Goal: Task Accomplishment & Management: Manage account settings

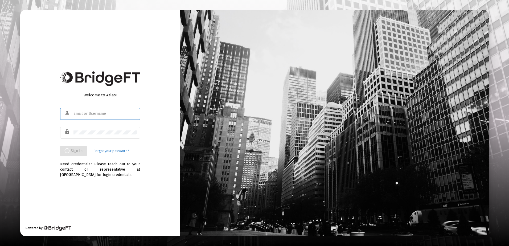
click at [90, 113] on input "text" at bounding box center [105, 114] width 64 height 4
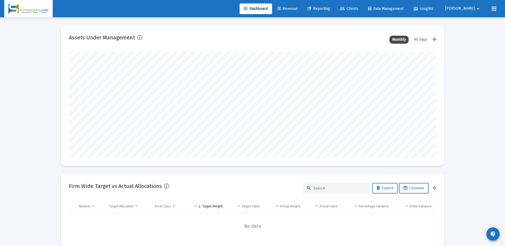
scroll to position [106, 198]
click at [298, 7] on span "Revenue" at bounding box center [288, 8] width 20 height 5
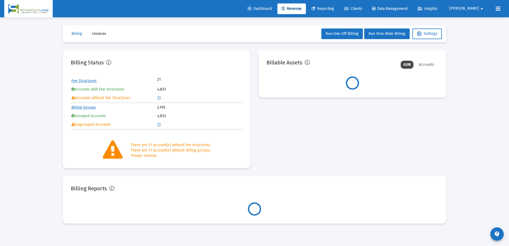
click at [96, 81] on td "Fee Structures" at bounding box center [113, 81] width 85 height 8
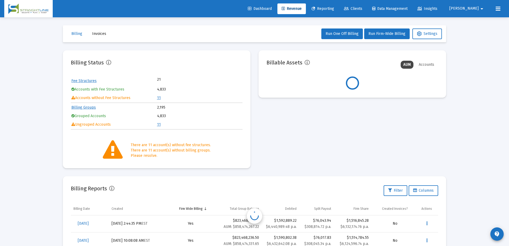
click at [94, 81] on td "Fee Structures" at bounding box center [113, 81] width 85 height 8
click at [92, 81] on link "Fee Structures" at bounding box center [83, 81] width 25 height 5
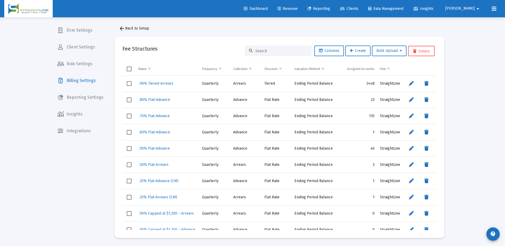
click at [255, 50] on input at bounding box center [281, 51] width 52 height 5
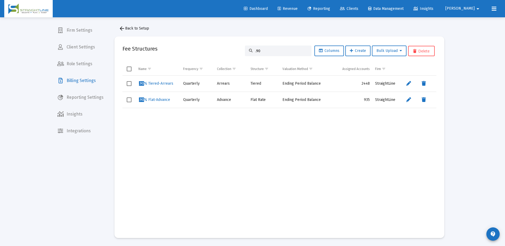
type input ".90"
click at [358, 7] on span "Clients" at bounding box center [349, 8] width 18 height 5
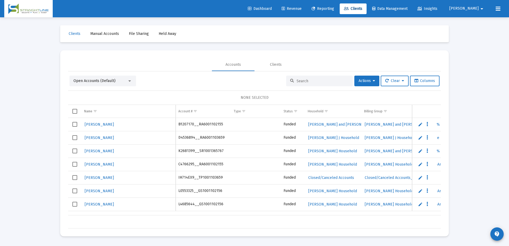
click at [328, 82] on input at bounding box center [322, 81] width 52 height 5
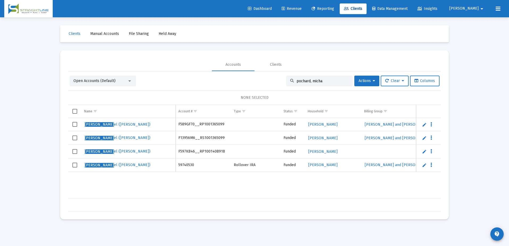
type input "pochard, micha"
